Goal: Transaction & Acquisition: Purchase product/service

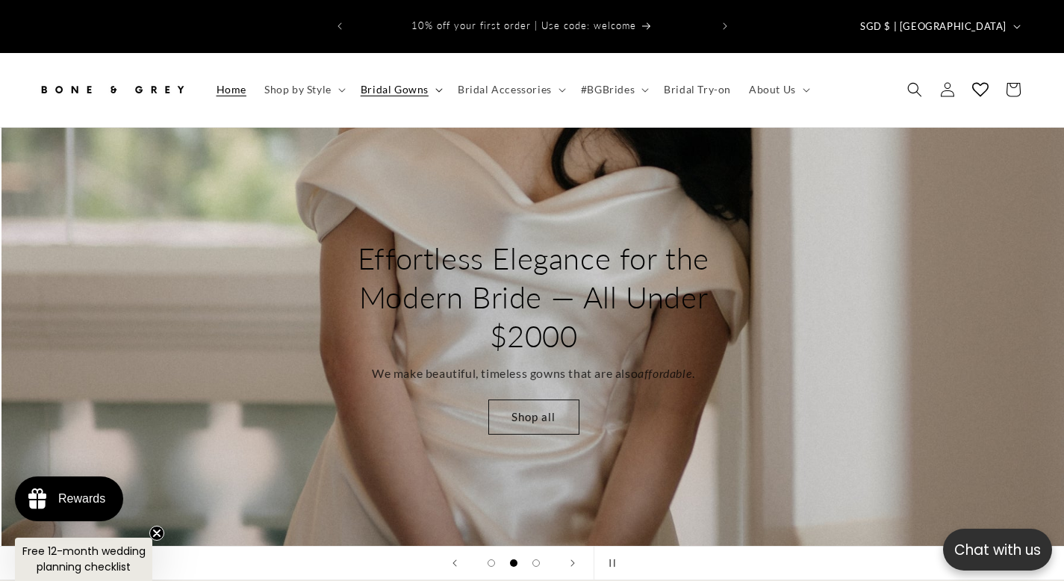
scroll to position [0, 1064]
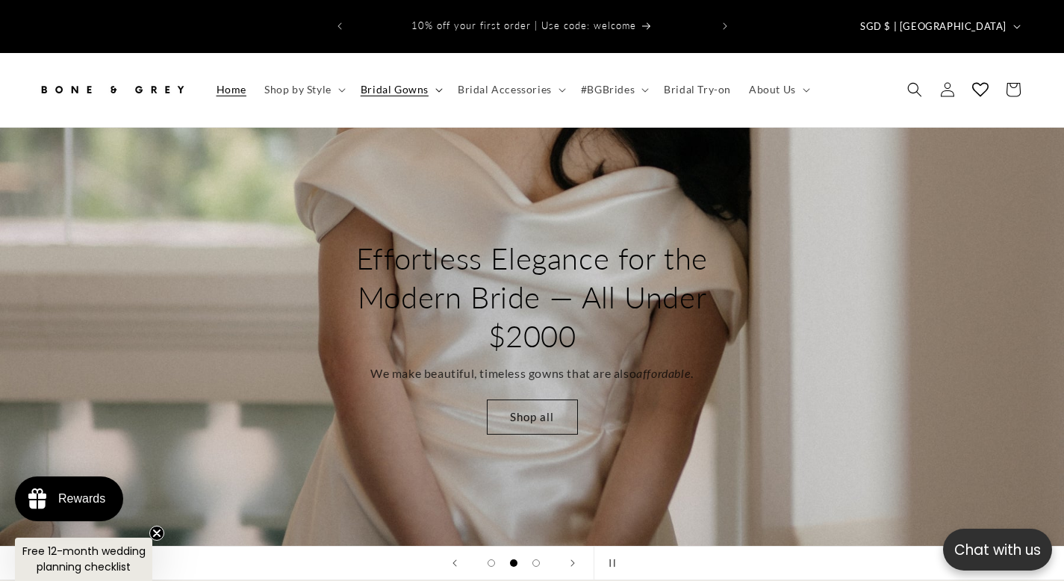
click at [387, 83] on span "Bridal Gowns" at bounding box center [395, 89] width 68 height 13
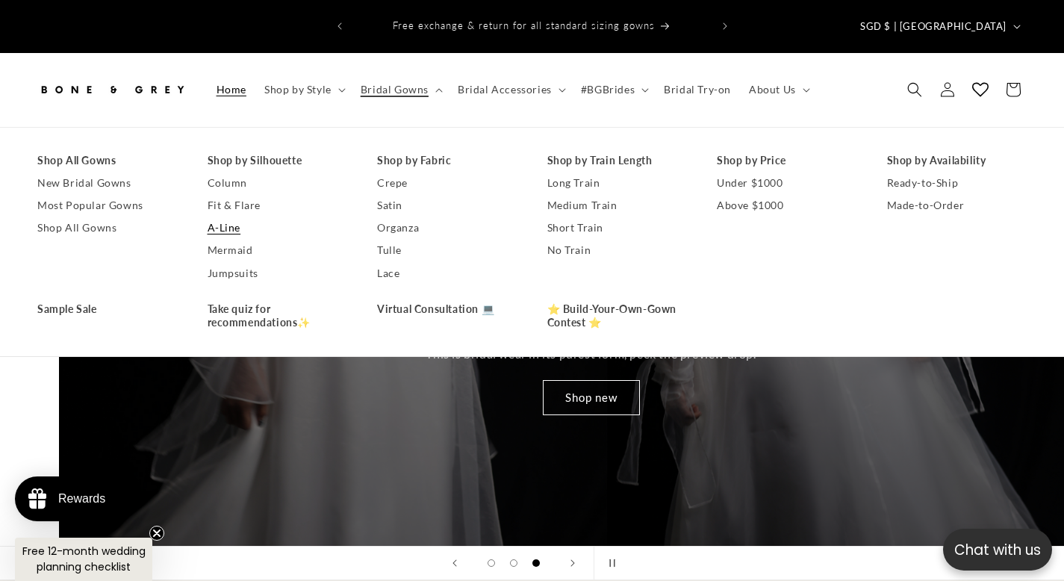
scroll to position [0, 2127]
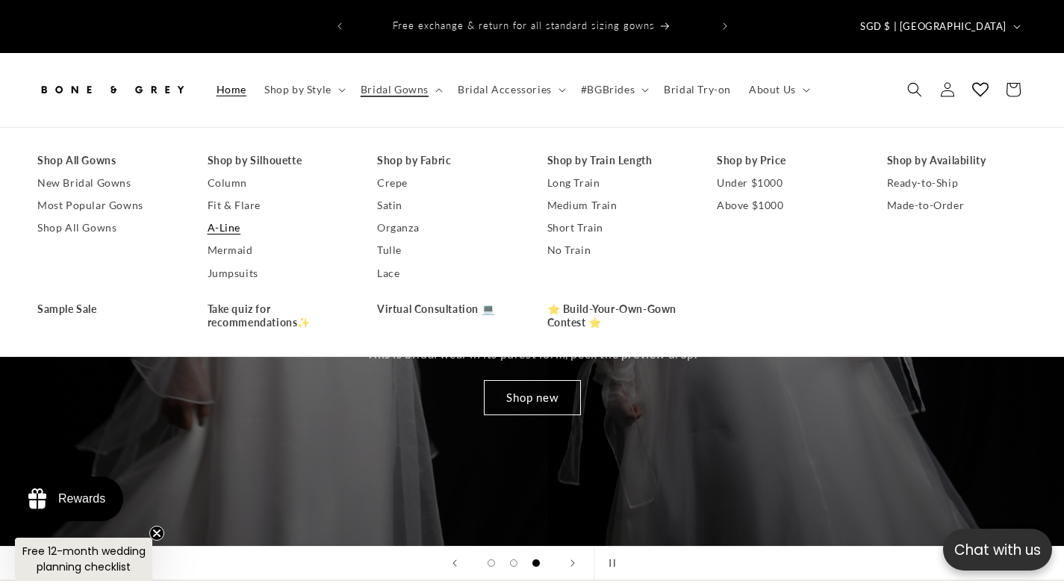
click at [220, 216] on link "A-Line" at bounding box center [278, 227] width 140 height 22
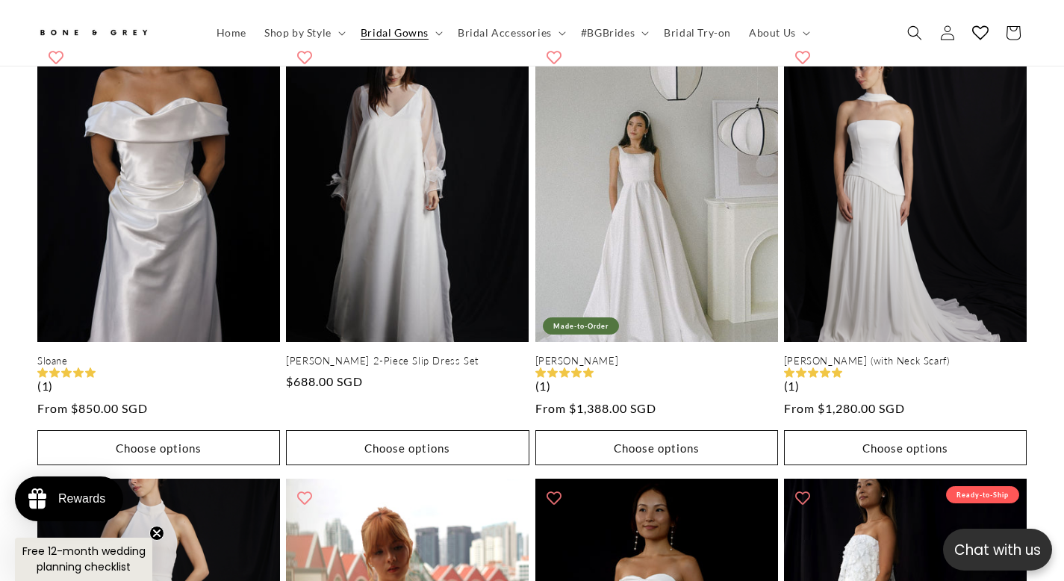
scroll to position [0, 358]
